Goal: Task Accomplishment & Management: Complete application form

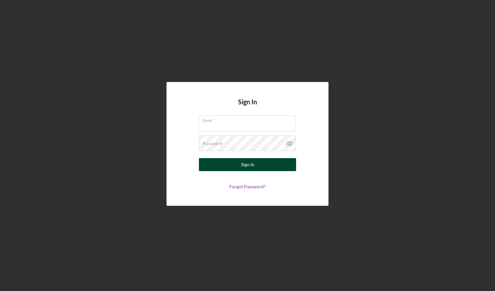
type input "[EMAIL_ADDRESS][DOMAIN_NAME]"
click at [251, 161] on div "Sign In" at bounding box center [247, 164] width 13 height 13
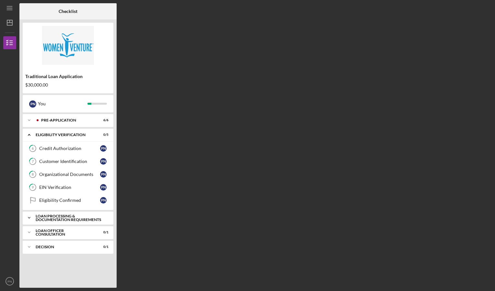
click at [69, 220] on div "Loan Processing & Documentation Requirements" at bounding box center [71, 217] width 70 height 7
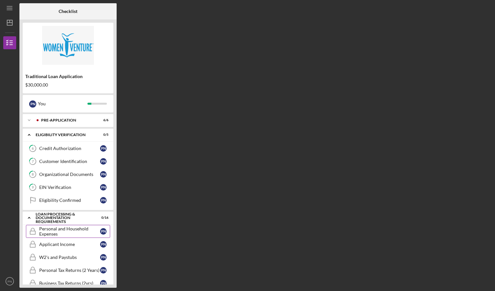
click at [68, 234] on div "Personal and Household Expenses" at bounding box center [69, 231] width 61 height 10
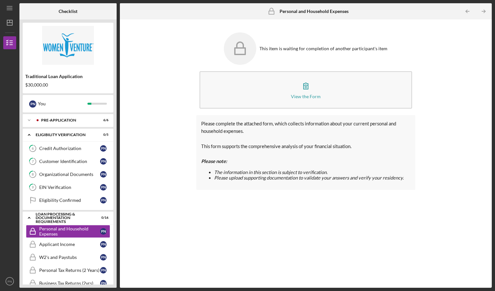
click at [73, 211] on div "Icon/Expander Pre-Application 6 / 6 Icon/Expander Eligibility Verification 0 / …" at bounding box center [68, 199] width 91 height 170
click at [71, 207] on link "Eligibility Confirmed Eligibility Confirmed P N" at bounding box center [68, 200] width 84 height 13
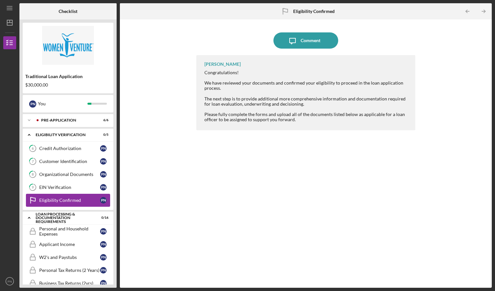
click at [72, 195] on link "Eligibility Confirmed Eligibility Confirmed P N" at bounding box center [68, 200] width 84 height 13
click at [73, 193] on link "9 EIN Verification P N" at bounding box center [68, 187] width 84 height 13
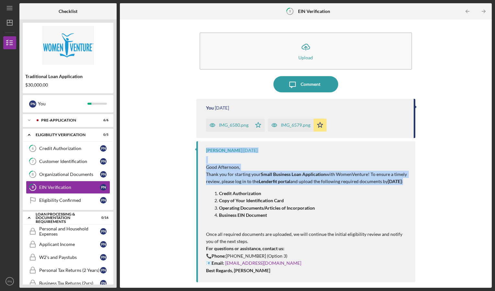
drag, startPoint x: 485, startPoint y: 126, endPoint x: 489, endPoint y: 191, distance: 64.6
click at [489, 191] on div "Icon/Upload Upload Icon/Message Comment You [DATE] IMG_6580.png Icon/Star IMG_6…" at bounding box center [306, 153] width 372 height 268
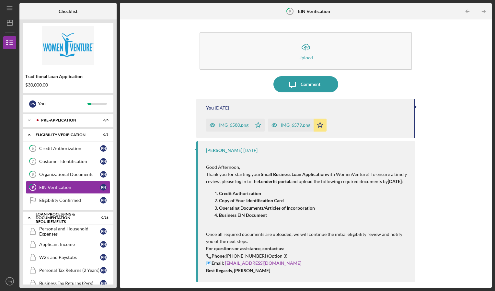
drag, startPoint x: 489, startPoint y: 191, endPoint x: 450, endPoint y: 251, distance: 71.5
click at [450, 251] on div "Icon/Upload Upload Icon/Message Comment You [DATE] IMG_6580.png Icon/Star IMG_6…" at bounding box center [305, 154] width 365 height 262
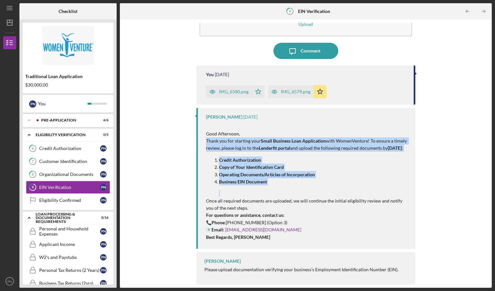
drag, startPoint x: 484, startPoint y: 195, endPoint x: 496, endPoint y: 125, distance: 71.2
click at [494, 125] on html "Icon/Menu 9 EIN Verification Checklist Traditional Loan Application $30,000.00 …" at bounding box center [247, 145] width 495 height 291
drag, startPoint x: 494, startPoint y: 89, endPoint x: 491, endPoint y: 138, distance: 49.6
click at [491, 138] on div "Icon/Menu 9 EIN Verification Checklist Traditional Loan Application $30,000.00 …" at bounding box center [247, 145] width 495 height 291
drag, startPoint x: 491, startPoint y: 138, endPoint x: 461, endPoint y: 135, distance: 30.0
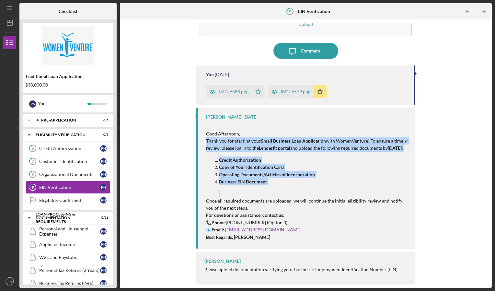
click at [461, 135] on div "Icon/Upload Upload Icon/Message Comment You [DATE] IMG_6580.png Icon/Star IMG_6…" at bounding box center [305, 154] width 365 height 262
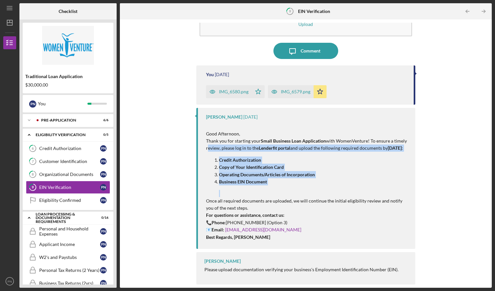
drag, startPoint x: 494, startPoint y: 133, endPoint x: 488, endPoint y: 195, distance: 62.2
click at [488, 195] on div "Icon/Menu 9 EIN Verification Checklist Traditional Loan Application $30,000.00 …" at bounding box center [247, 145] width 495 height 291
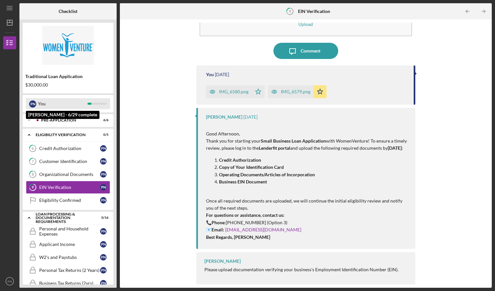
click at [41, 104] on div "You" at bounding box center [63, 103] width 50 height 11
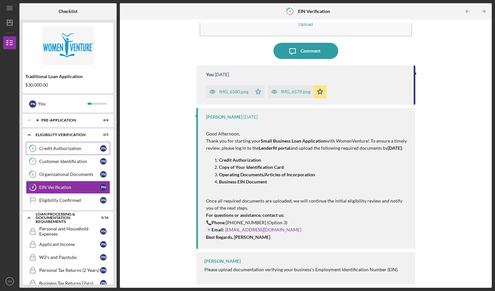
click at [53, 152] on link "6 Credit Authorization P N" at bounding box center [68, 148] width 84 height 13
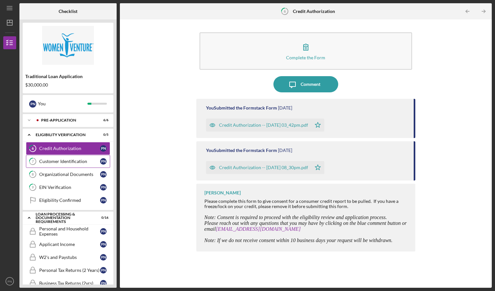
click at [44, 161] on div "Customer Identification" at bounding box center [69, 161] width 61 height 5
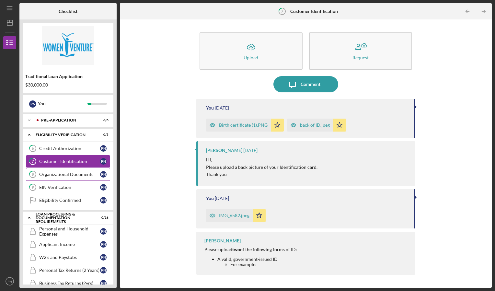
click at [72, 171] on link "8 Organizational Documents P N" at bounding box center [68, 174] width 84 height 13
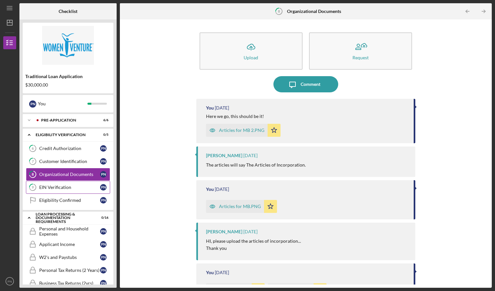
click at [68, 183] on link "9 EIN Verification P N" at bounding box center [68, 187] width 84 height 13
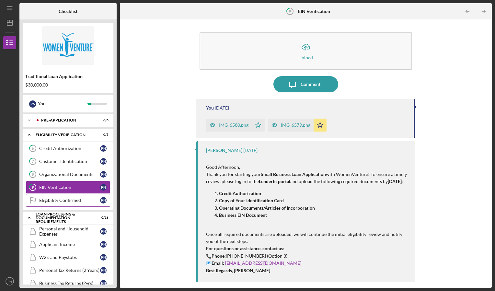
click at [68, 198] on div "Eligibility Confirmed" at bounding box center [69, 200] width 61 height 5
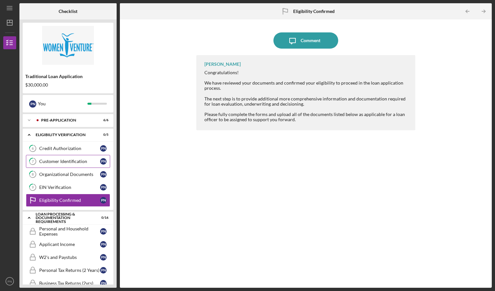
click at [73, 165] on link "7 Customer Identification P N" at bounding box center [68, 161] width 84 height 13
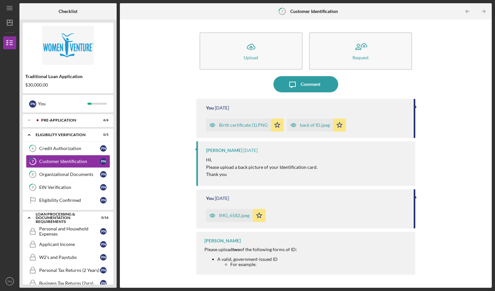
click at [245, 128] on div "Birth certificate (1).PNG" at bounding box center [238, 125] width 65 height 13
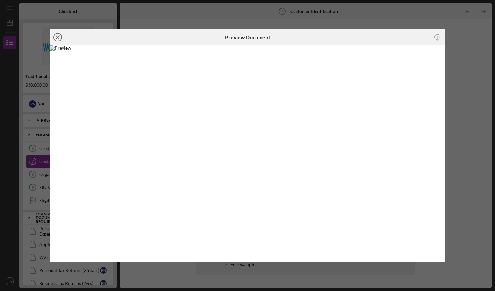
click at [57, 35] on icon "Icon/Close" at bounding box center [58, 37] width 16 height 16
